Goal: Task Accomplishment & Management: Manage account settings

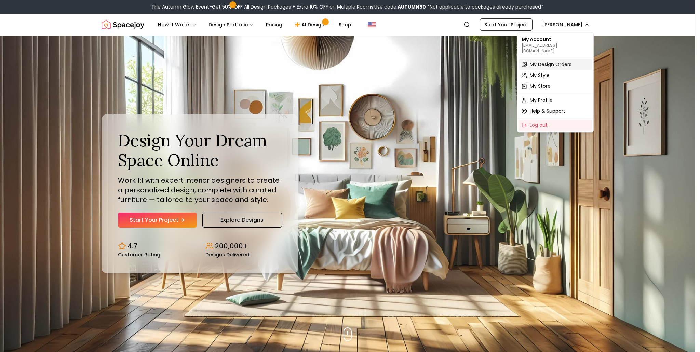
click at [551, 61] on span "My Design Orders" at bounding box center [550, 64] width 42 height 7
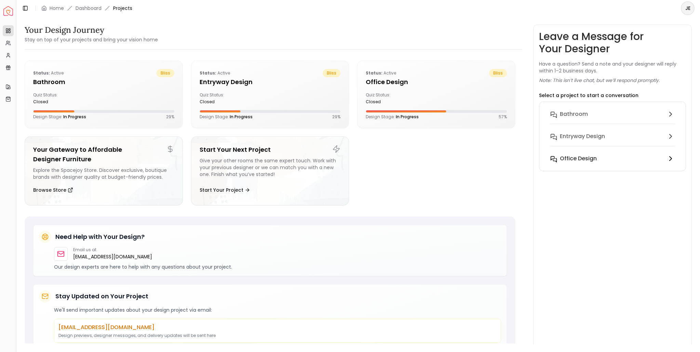
click at [574, 160] on h6 "Office design" at bounding box center [578, 158] width 37 height 8
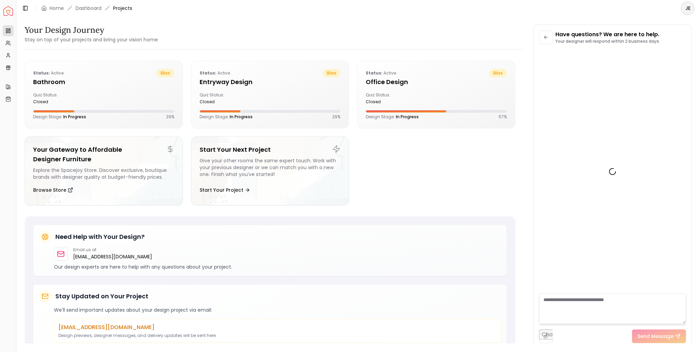
scroll to position [945, 0]
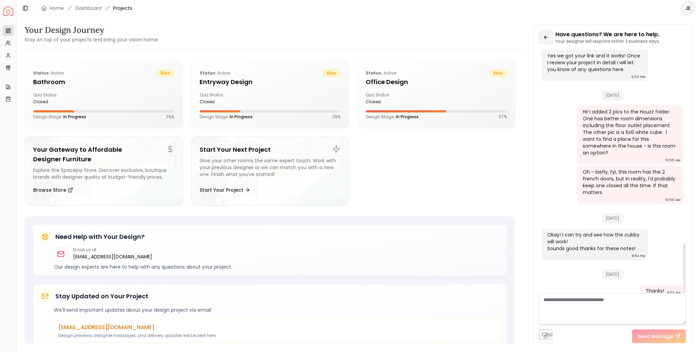
click at [549, 33] on button at bounding box center [546, 37] width 14 height 14
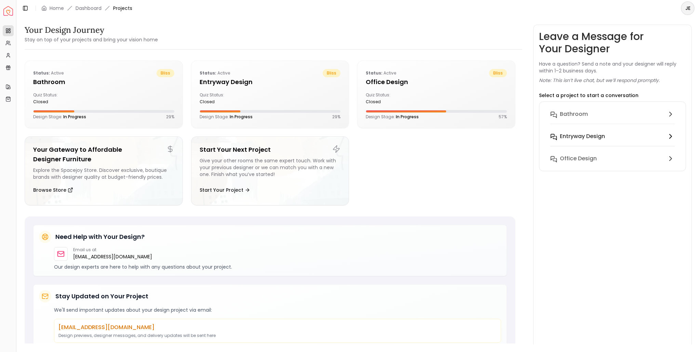
click at [589, 136] on h6 "entryway design" at bounding box center [582, 136] width 45 height 8
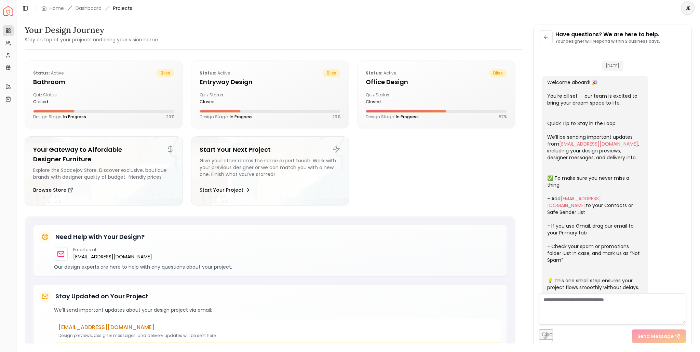
scroll to position [64, 0]
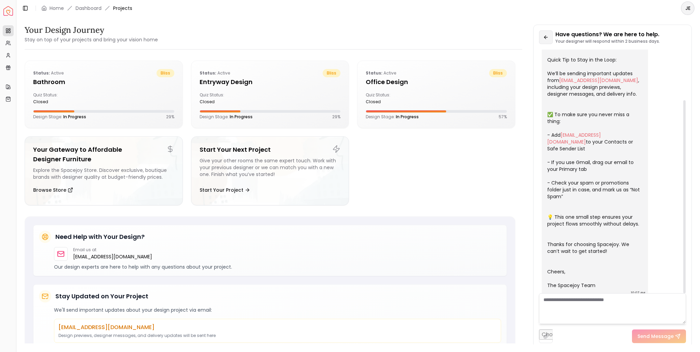
click at [544, 37] on icon at bounding box center [545, 37] width 2 height 3
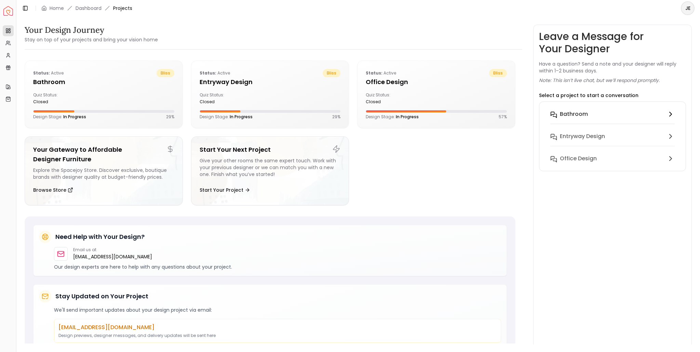
click at [570, 113] on h6 "Bathroom" at bounding box center [574, 114] width 28 height 8
